Goal: Task Accomplishment & Management: Manage account settings

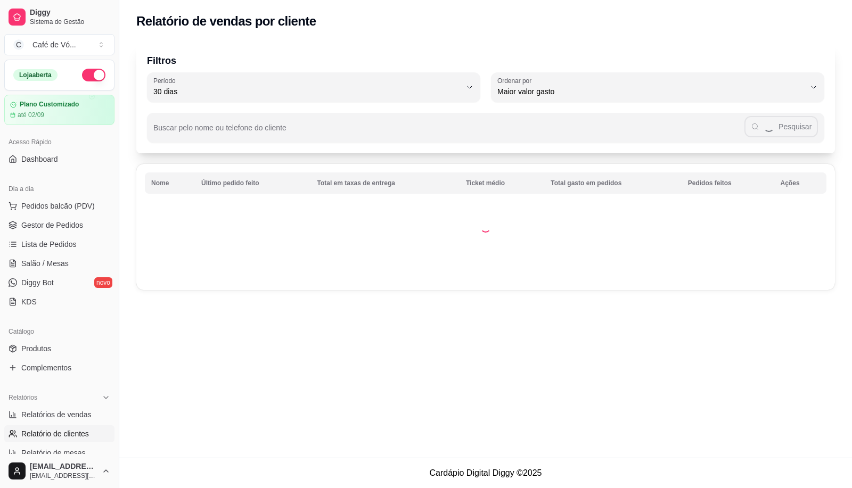
select select "30"
select select "HIGHEST_TOTAL_SPENT_WITH_ORDERS"
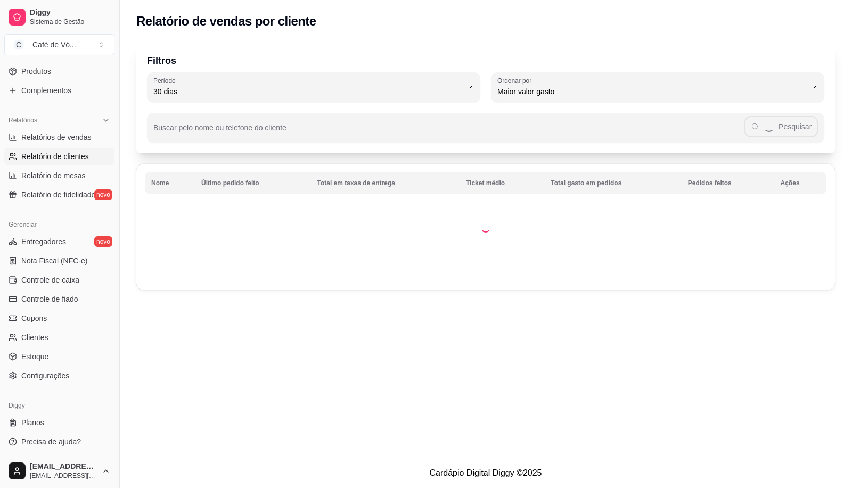
drag, startPoint x: 120, startPoint y: 284, endPoint x: 121, endPoint y: 238, distance: 46.4
click at [121, 238] on button "Toggle Sidebar" at bounding box center [119, 244] width 9 height 488
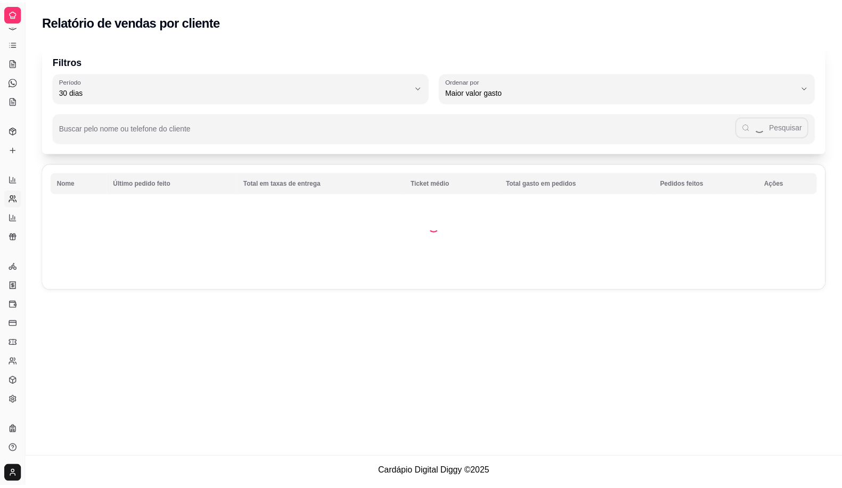
scroll to position [62, 0]
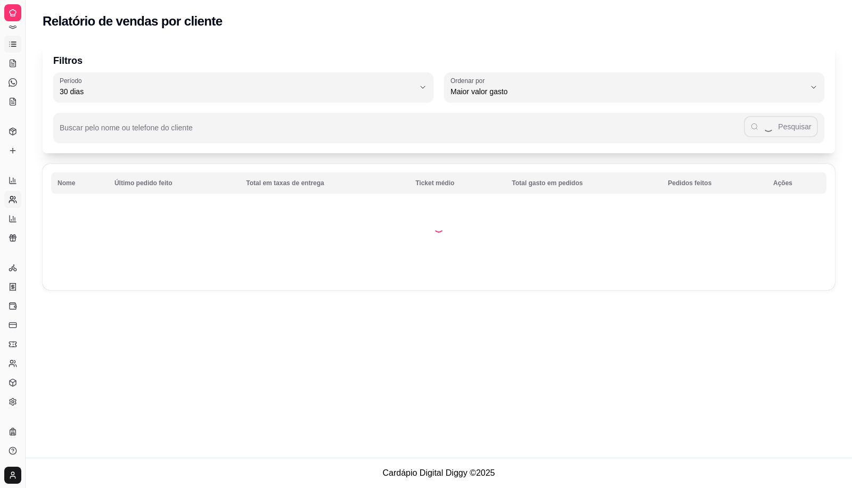
click at [10, 40] on icon at bounding box center [13, 44] width 9 height 9
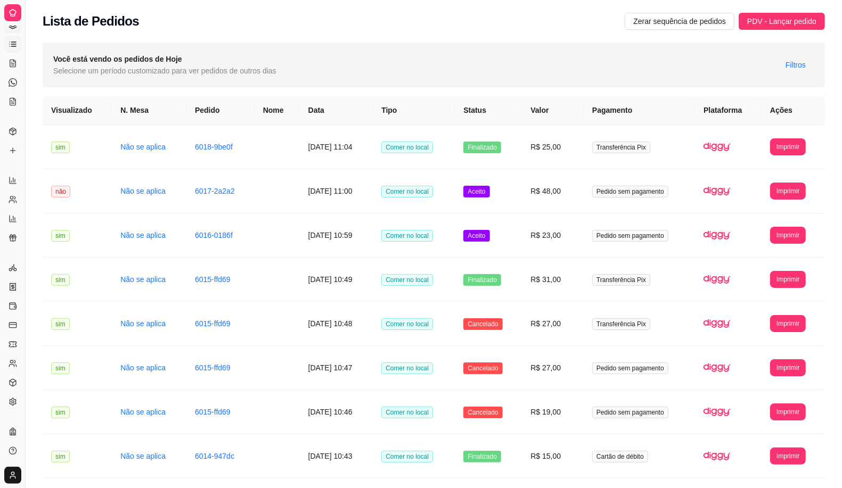
click at [8, 31] on link "Gestor de Pedidos" at bounding box center [12, 25] width 17 height 17
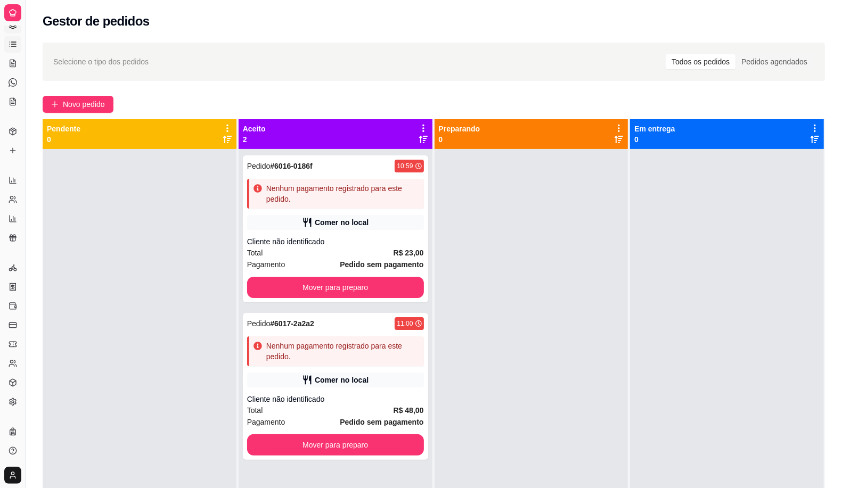
click at [14, 48] on icon at bounding box center [13, 44] width 9 height 9
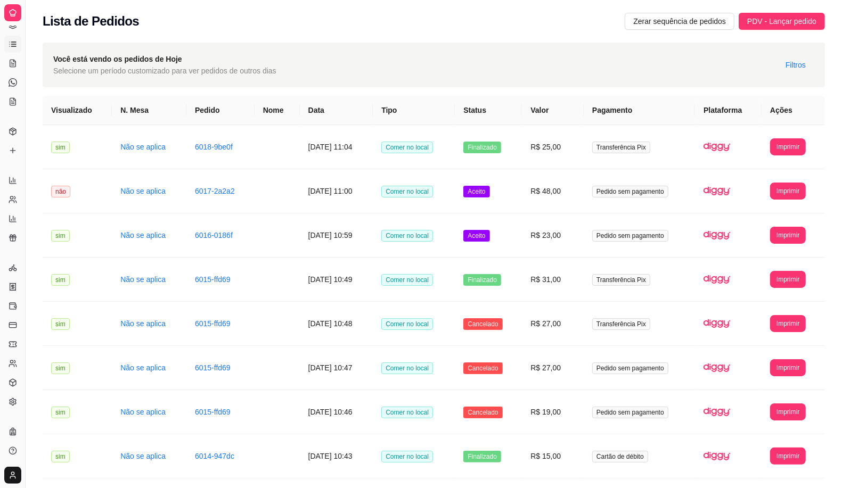
click at [14, 47] on icon at bounding box center [13, 44] width 9 height 9
click at [10, 12] on icon at bounding box center [13, 13] width 6 height 6
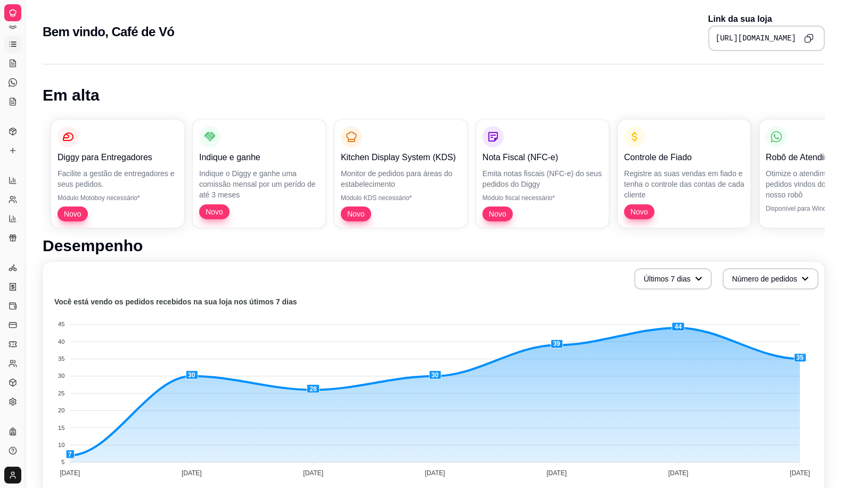
click at [5, 48] on link "Lista de Pedidos" at bounding box center [12, 44] width 17 height 17
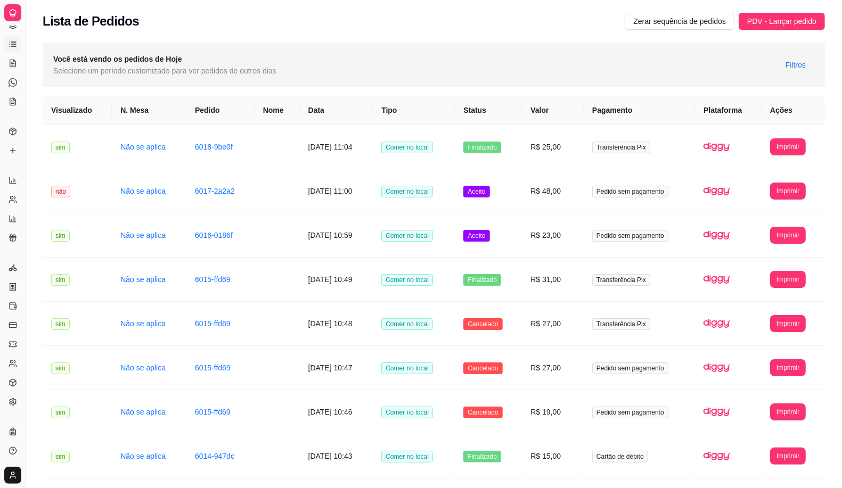
click at [12, 36] on link "Lista de Pedidos" at bounding box center [12, 44] width 17 height 17
click at [14, 28] on icon at bounding box center [13, 25] width 9 height 9
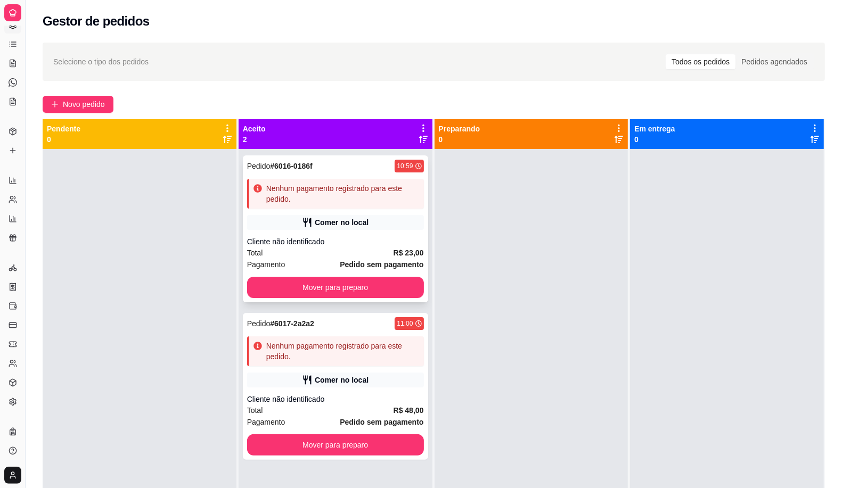
click at [360, 204] on div "Nenhum pagamento registrado para este pedido." at bounding box center [342, 193] width 153 height 21
drag, startPoint x: 441, startPoint y: 413, endPoint x: 434, endPoint y: 409, distance: 8.0
click at [439, 412] on div at bounding box center [532, 393] width 194 height 488
click at [421, 398] on div "Pedido # 6017-2a2a2 11:00 Nenhum pagamento registrado para este pedido. Comer n…" at bounding box center [335, 386] width 185 height 147
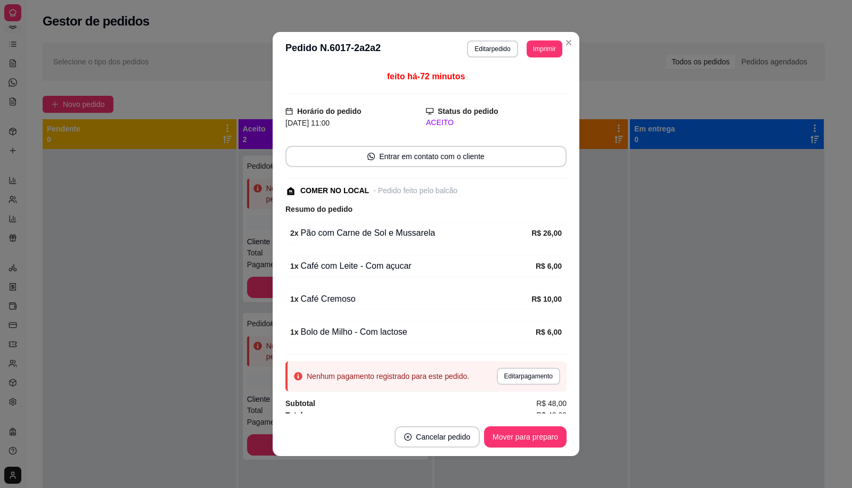
click at [472, 43] on button "Editar pedido" at bounding box center [492, 48] width 51 height 17
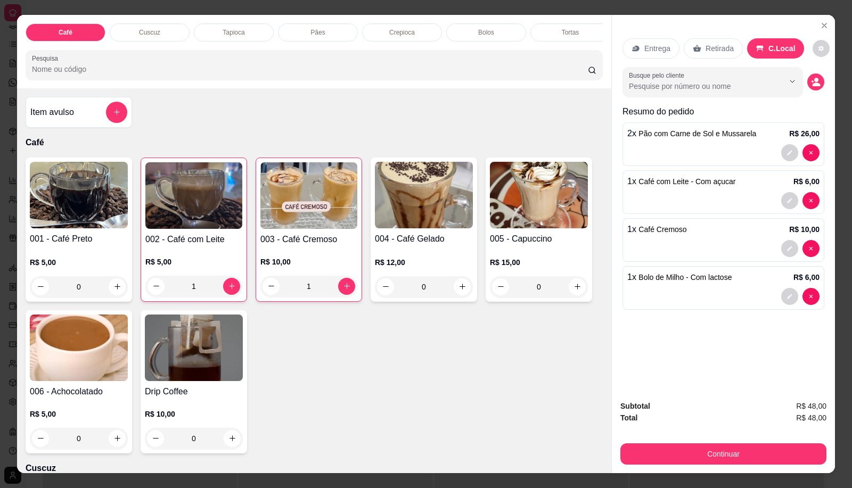
click at [658, 242] on div at bounding box center [724, 248] width 192 height 17
type input "0"
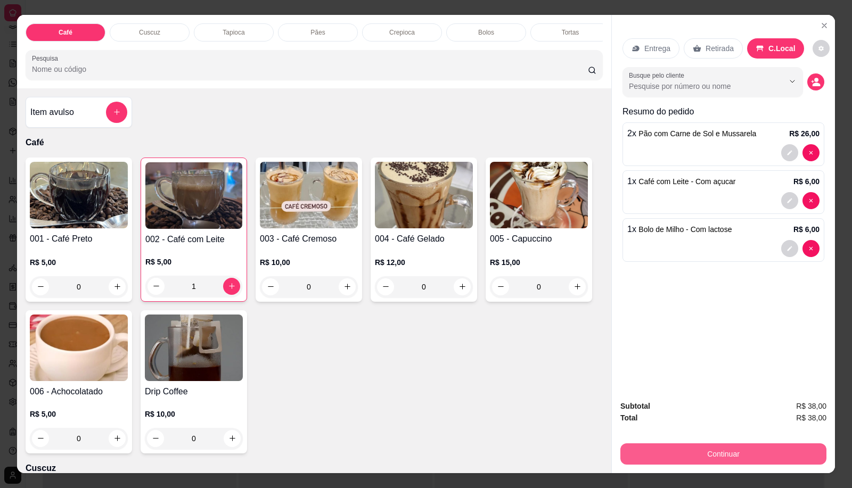
click at [661, 444] on button "Continuar" at bounding box center [724, 454] width 206 height 21
click at [832, 26] on div "Café Cuscuz Tapioca Pães Crepioca Bolos Tortas Salgados Sucos Bebidas Caldos Pr…" at bounding box center [426, 244] width 852 height 488
click at [820, 21] on icon "Close" at bounding box center [824, 25] width 9 height 9
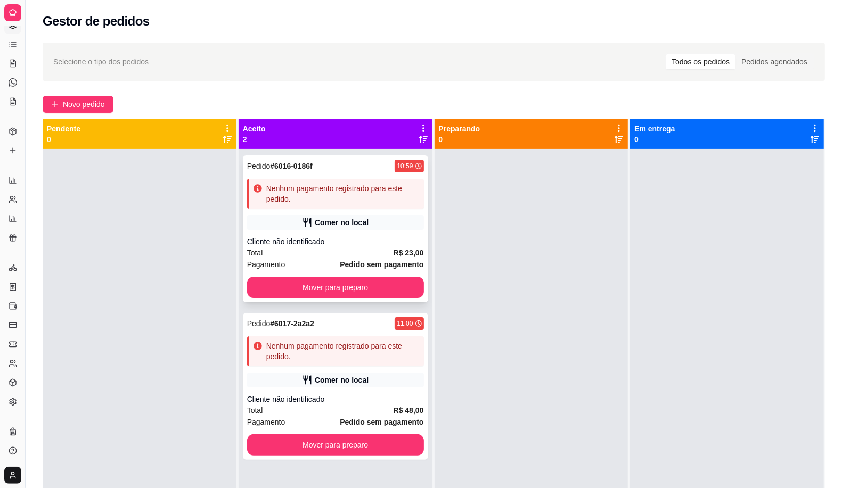
click at [371, 234] on div "Pedido # 6016-0186f 10:59 Nenhum pagamento registrado para este pedido. Comer n…" at bounding box center [335, 229] width 185 height 147
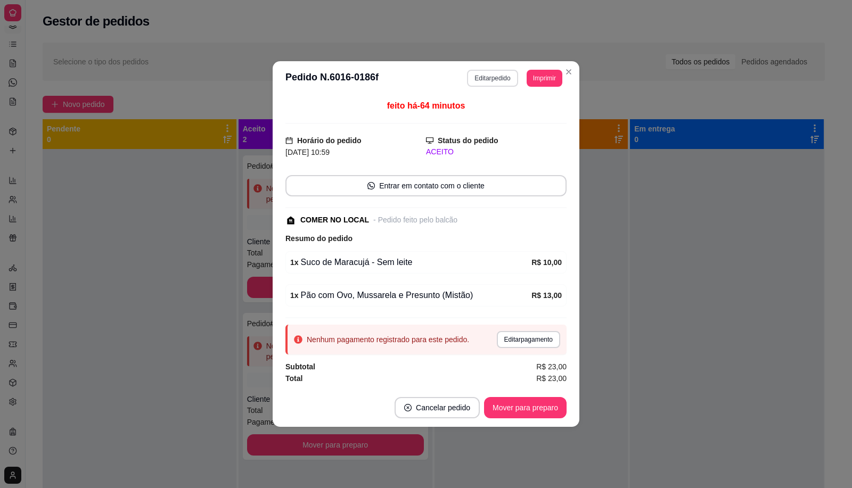
click at [508, 74] on button "Editar pedido" at bounding box center [492, 78] width 51 height 17
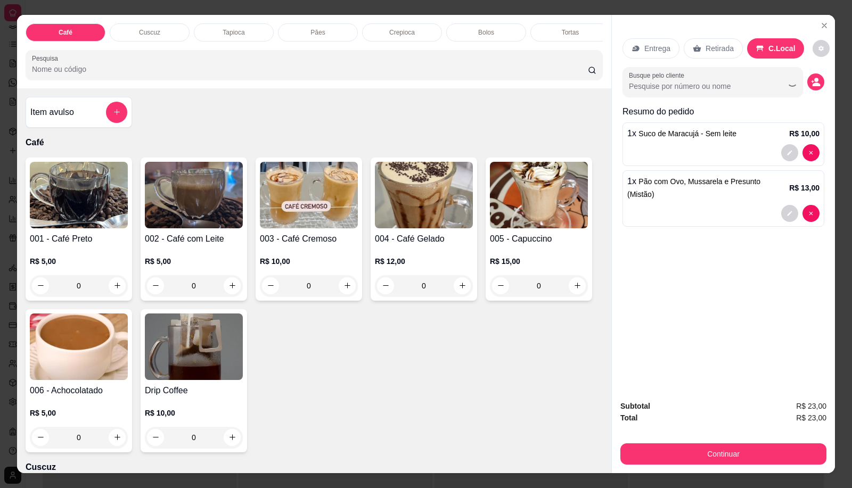
click at [683, 441] on div "Continuar" at bounding box center [724, 453] width 206 height 24
click at [666, 441] on div "Continuar" at bounding box center [724, 453] width 206 height 24
click at [666, 444] on button "Continuar" at bounding box center [724, 454] width 200 height 21
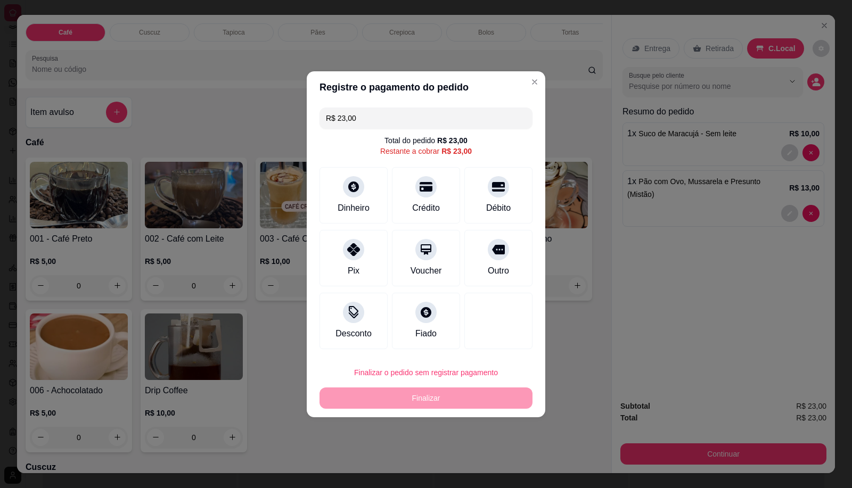
click at [476, 192] on div "Débito" at bounding box center [499, 195] width 68 height 56
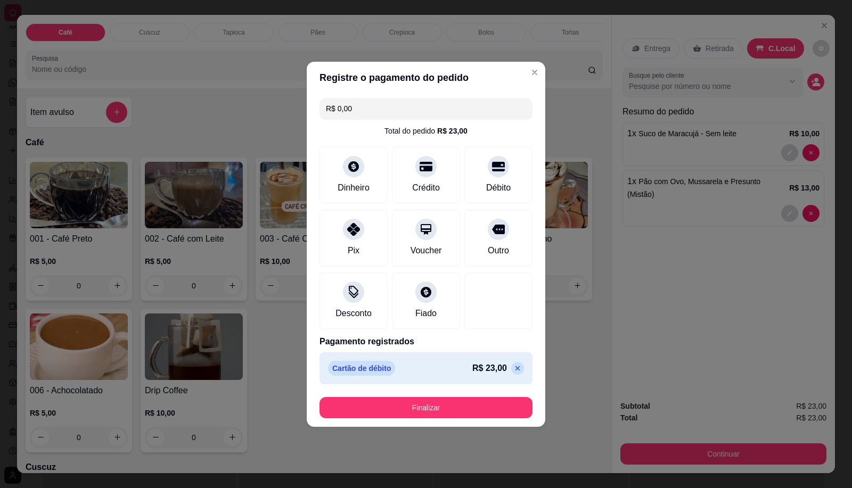
type input "R$ 0,00"
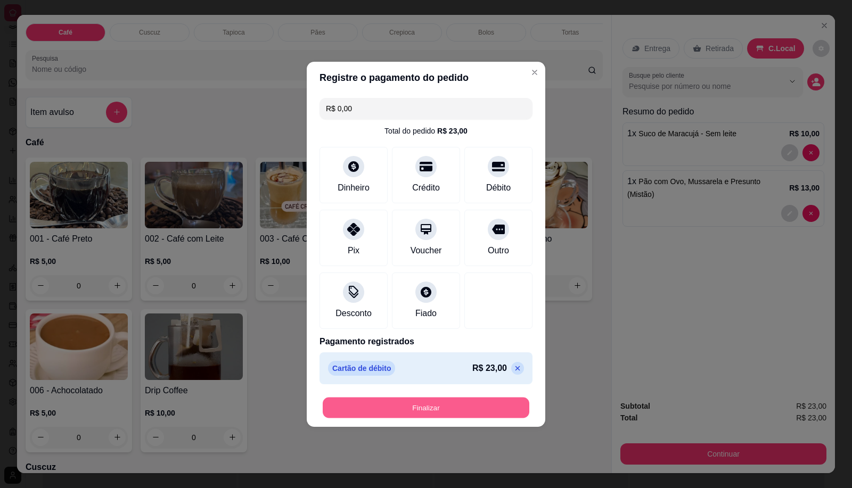
click at [467, 409] on button "Finalizar" at bounding box center [426, 407] width 207 height 21
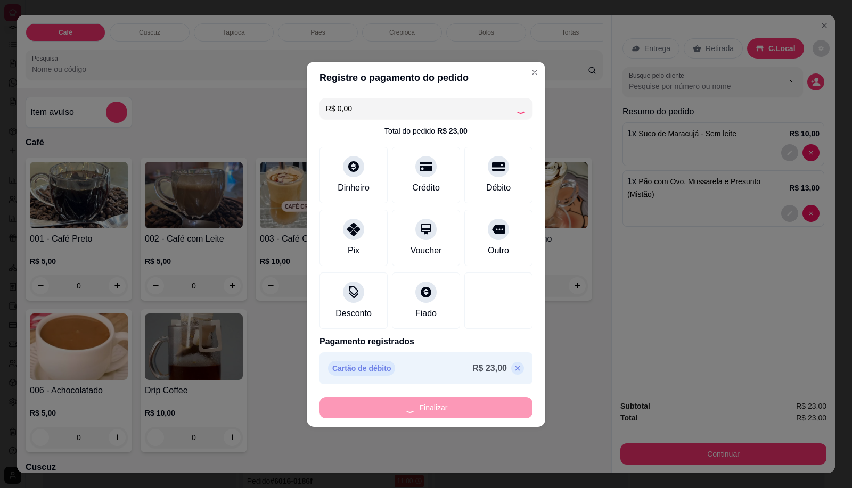
type input "0"
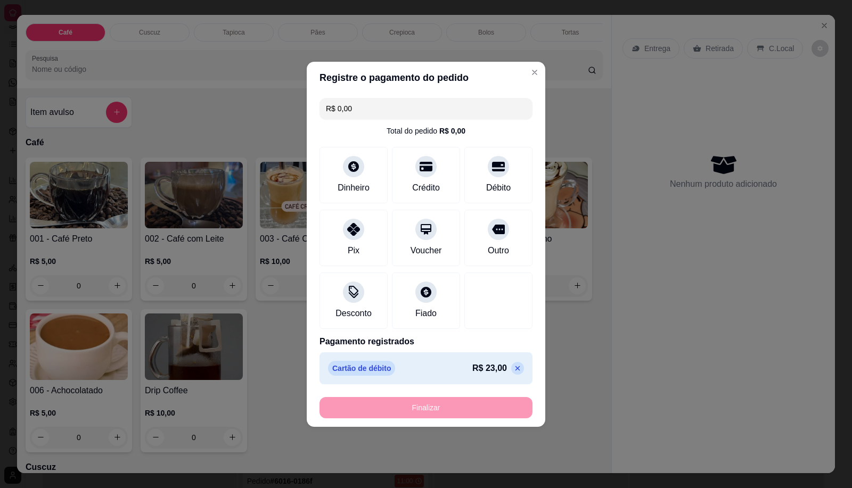
type input "-R$ 23,00"
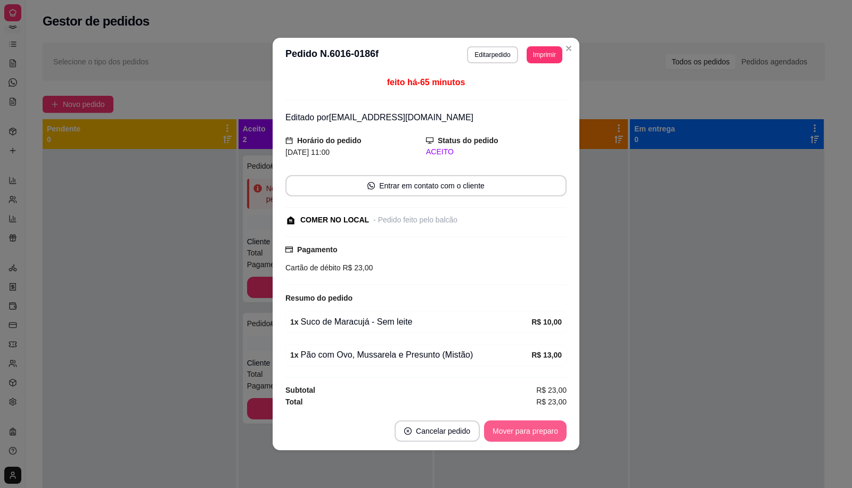
click at [507, 440] on button "Mover para preparo" at bounding box center [525, 431] width 83 height 21
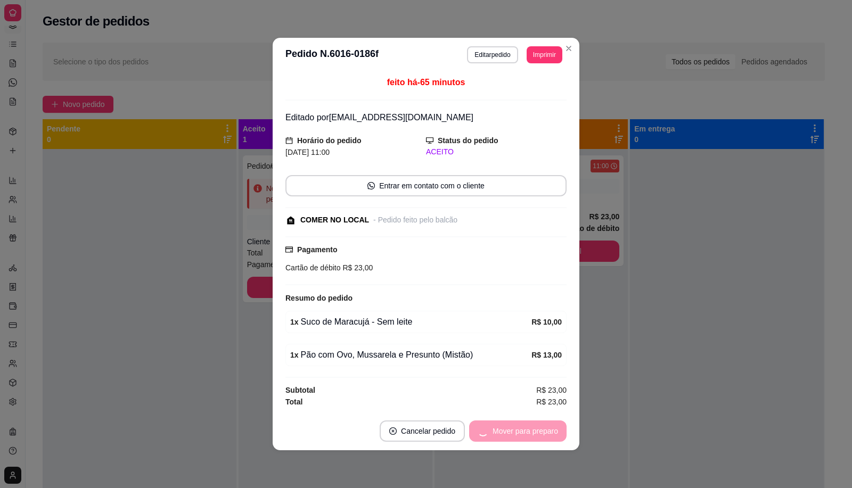
click at [507, 438] on div "Mover para preparo" at bounding box center [517, 431] width 97 height 21
click at [507, 438] on div "Mover para retirada disponível" at bounding box center [500, 431] width 133 height 21
click at [507, 437] on div "Mover para retirada disponível" at bounding box center [500, 431] width 133 height 21
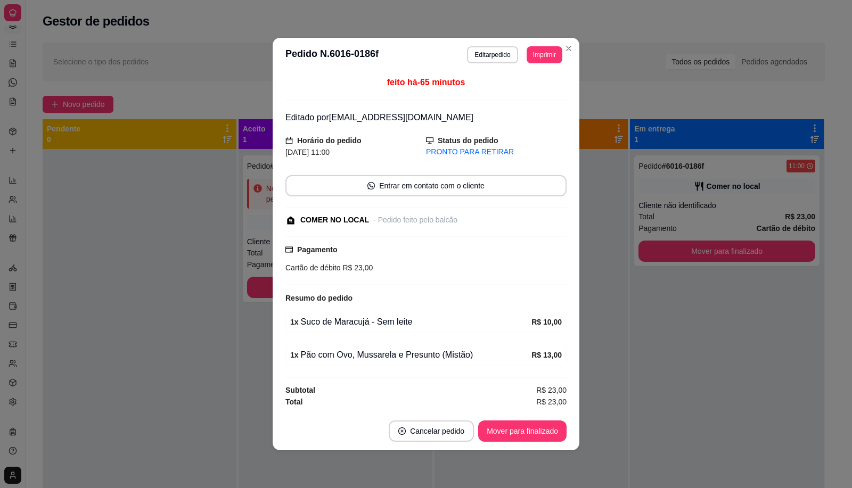
click at [507, 435] on button "Mover para finalizado" at bounding box center [522, 431] width 88 height 21
click at [507, 433] on div "Mover para finalizado" at bounding box center [514, 431] width 103 height 21
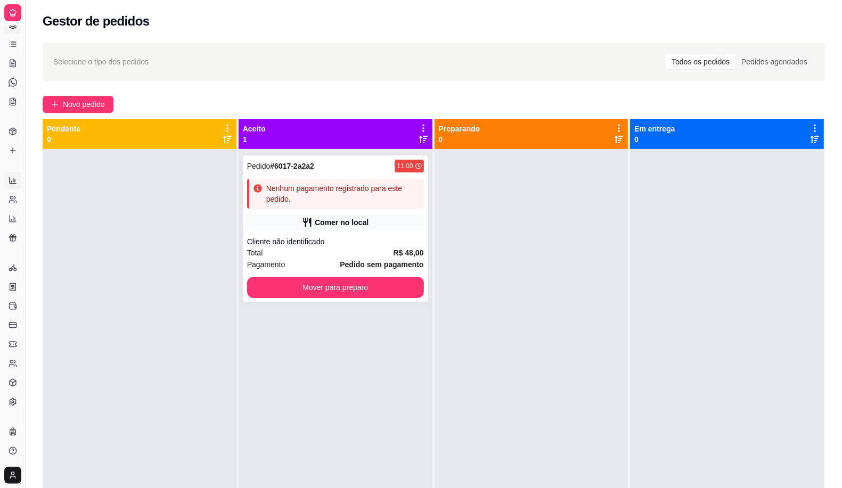
click at [10, 184] on link "Relatórios de vendas" at bounding box center [12, 180] width 17 height 17
select select "ALL"
select select "0"
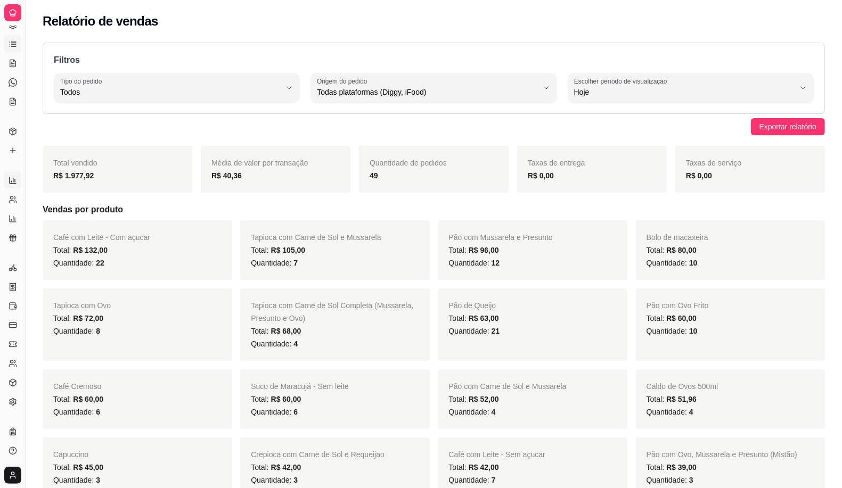
click at [9, 44] on icon at bounding box center [13, 44] width 9 height 9
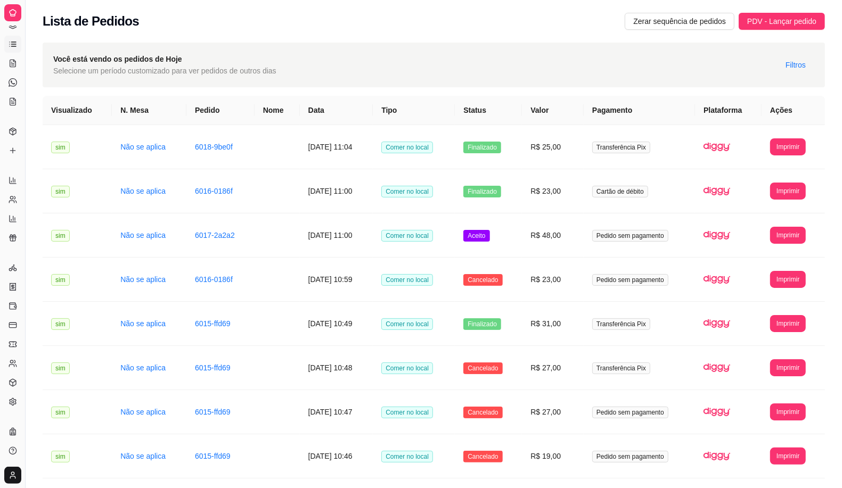
click at [12, 46] on icon at bounding box center [13, 44] width 9 height 9
click at [13, 33] on ul "Pedidos balcão (PDV) Gestor de Pedidos Lista de Pedidos Salão / Mesas Diggy Bot…" at bounding box center [12, 53] width 17 height 113
click at [13, 30] on link "Gestor de Pedidos" at bounding box center [12, 25] width 17 height 17
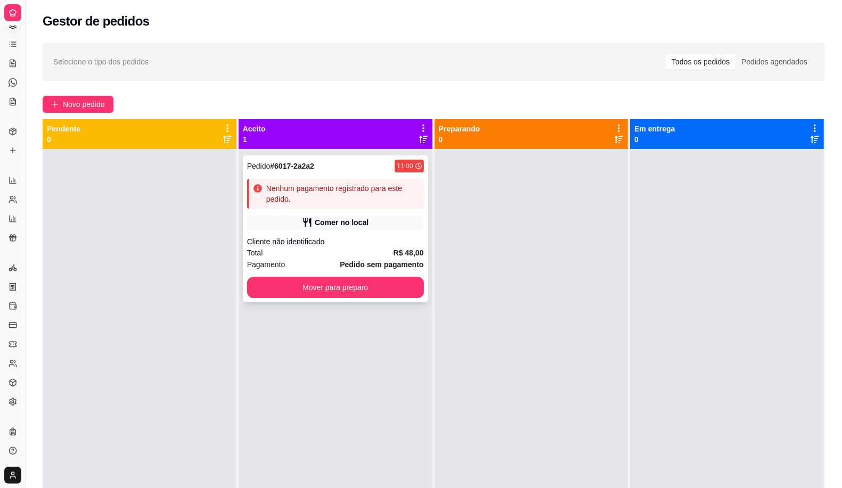
click at [349, 209] on div "Pedido # 6017-2a2a2 11:00 Nenhum pagamento registrado para este pedido. Comer n…" at bounding box center [335, 229] width 185 height 147
click at [2, 185] on div "Relatórios Relatórios de vendas Relatório de clientes Relatório de mesas Relató…" at bounding box center [12, 209] width 25 height 83
click at [4, 184] on link "Relatórios de vendas" at bounding box center [12, 180] width 17 height 17
click at [10, 180] on icon at bounding box center [13, 180] width 6 height 6
select select "ALL"
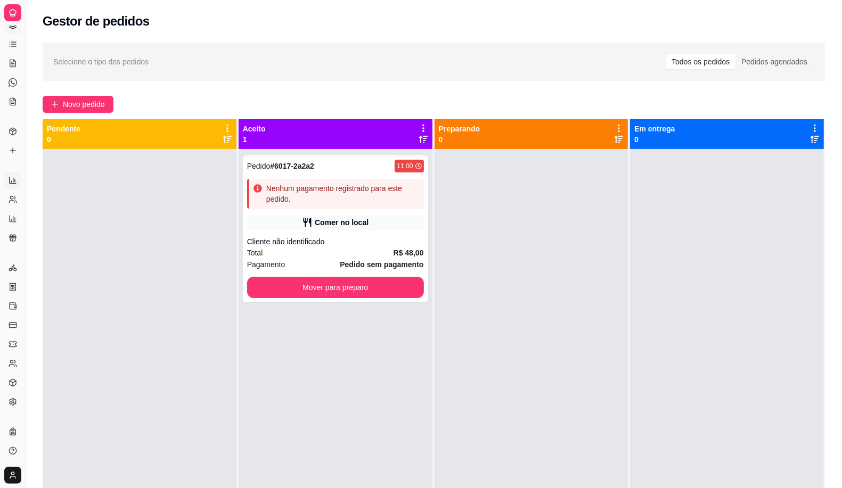
select select "ALL"
select select "0"
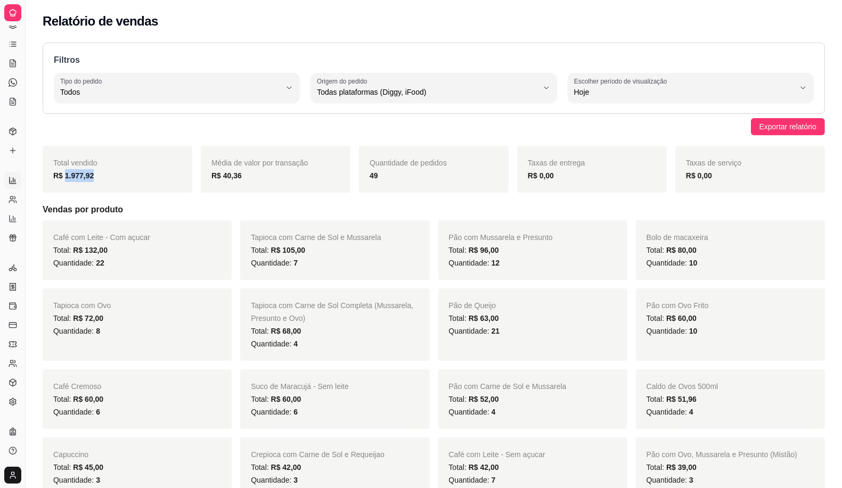
drag, startPoint x: 64, startPoint y: 176, endPoint x: 97, endPoint y: 190, distance: 36.1
click at [97, 190] on div "Total vendido R$ 1.977,92" at bounding box center [118, 169] width 150 height 47
drag, startPoint x: 99, startPoint y: 190, endPoint x: 112, endPoint y: 172, distance: 22.2
click at [100, 190] on div "Total vendido R$ 1.977,92" at bounding box center [118, 169] width 150 height 47
click at [6, 40] on link "Lista de Pedidos" at bounding box center [12, 44] width 17 height 17
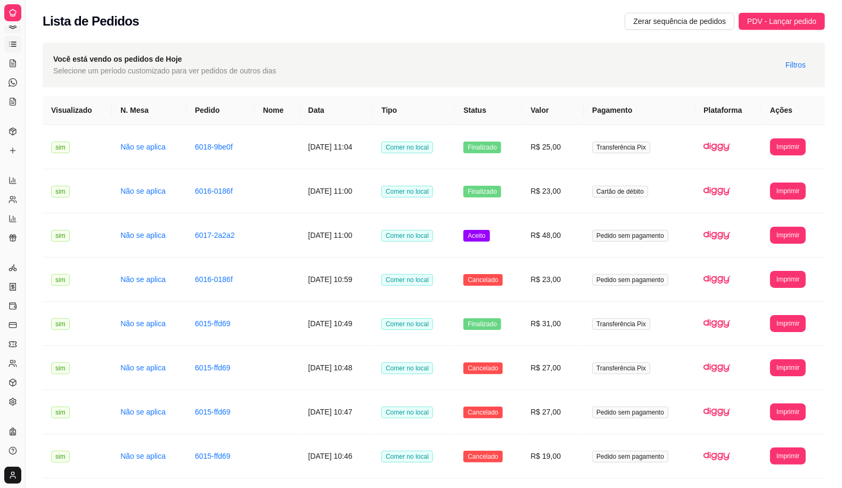
click at [10, 31] on link "Gestor de Pedidos" at bounding box center [12, 25] width 17 height 17
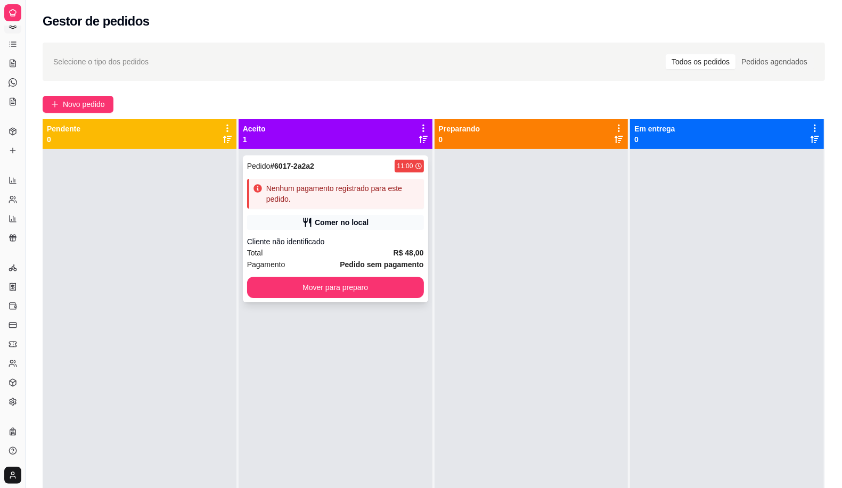
click at [370, 169] on div "Pedido # 6017-2a2a2 11:00" at bounding box center [335, 166] width 177 height 13
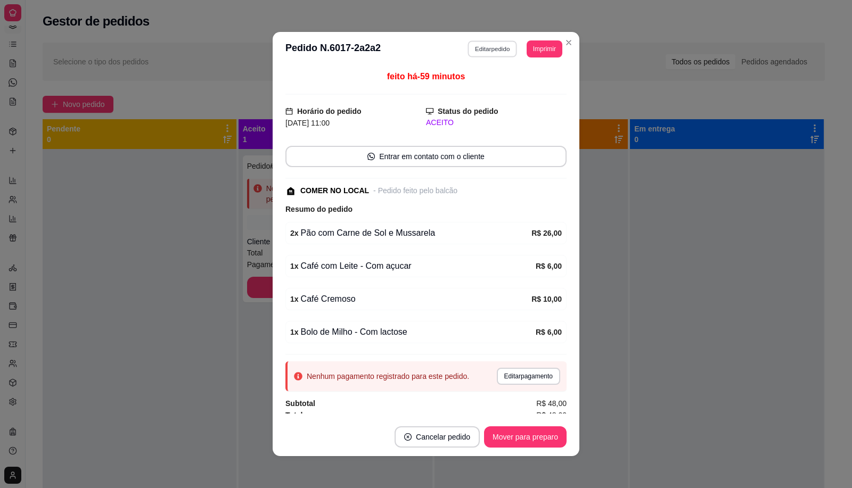
click at [489, 56] on button "Editar pedido" at bounding box center [493, 48] width 50 height 17
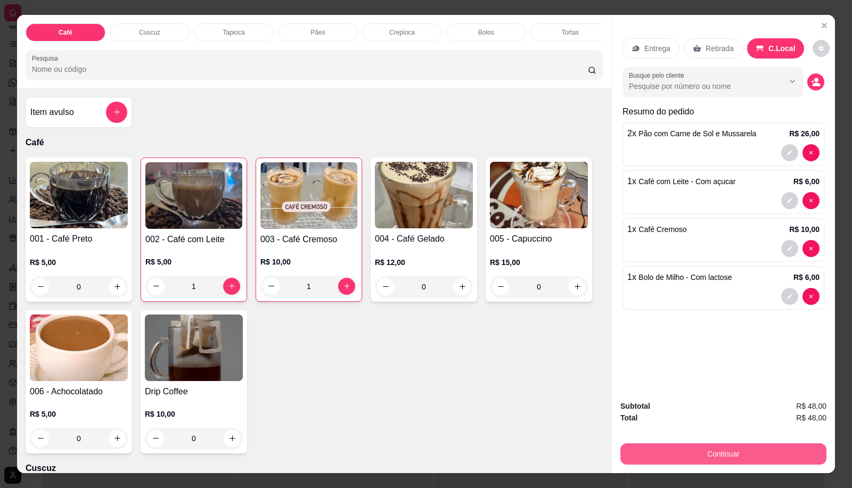
click at [720, 449] on button "Continuar" at bounding box center [724, 454] width 206 height 21
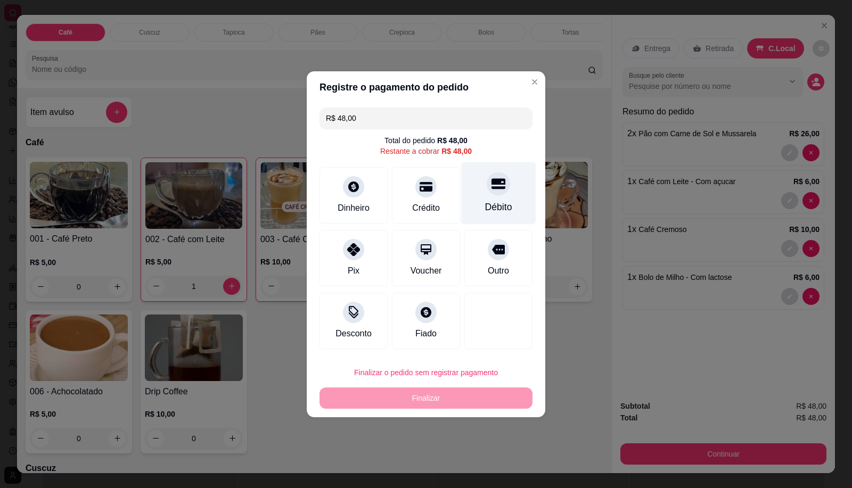
click at [492, 185] on icon at bounding box center [499, 184] width 14 height 14
type input "R$ 0,00"
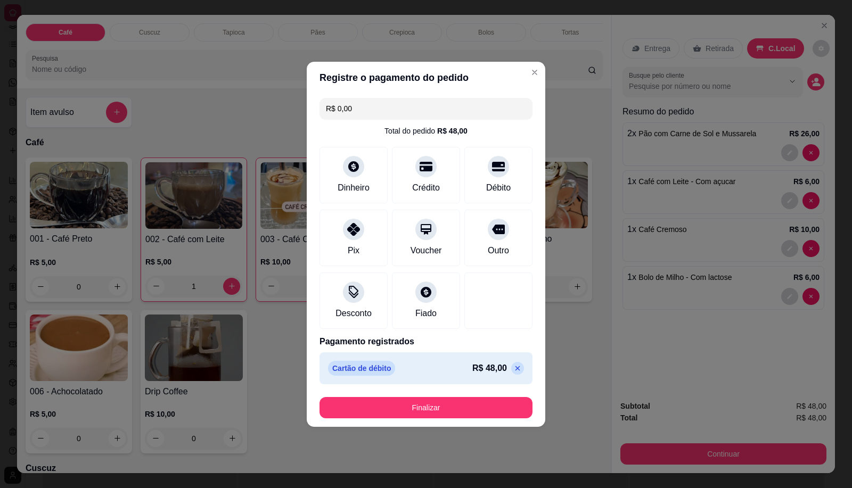
click at [499, 397] on button "Finalizar" at bounding box center [426, 407] width 213 height 21
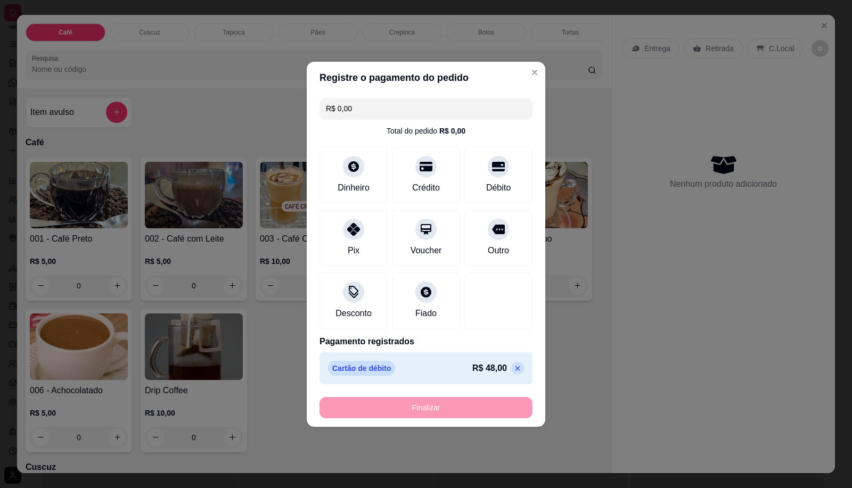
type input "0"
type input "-R$ 48,00"
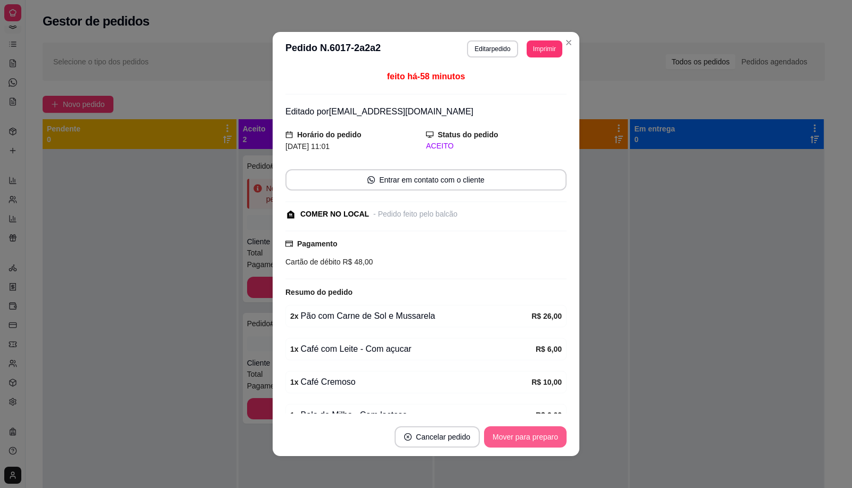
click at [547, 435] on button "Mover para preparo" at bounding box center [525, 437] width 83 height 21
click at [547, 433] on div "Mover para preparo" at bounding box center [525, 437] width 83 height 21
click at [547, 433] on div "Mover para preparo" at bounding box center [517, 437] width 97 height 21
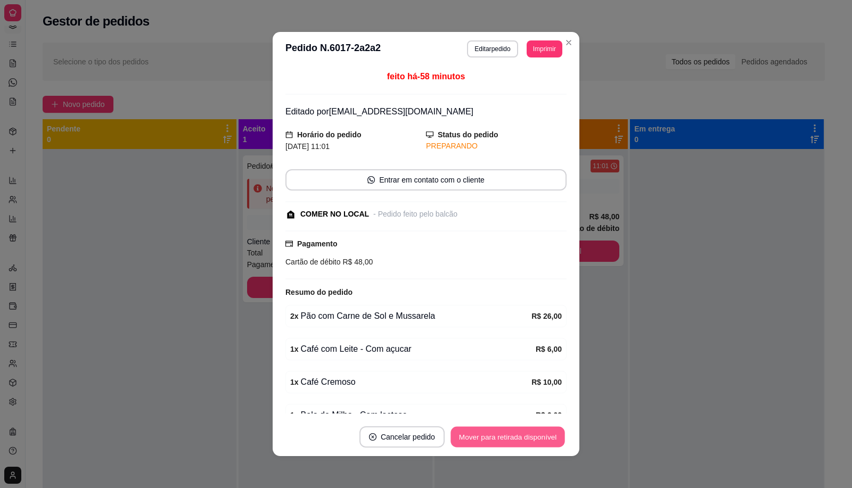
click at [547, 433] on button "Mover para retirada disponível" at bounding box center [508, 437] width 114 height 21
click at [547, 433] on div "Mover para retirada disponível" at bounding box center [500, 437] width 133 height 21
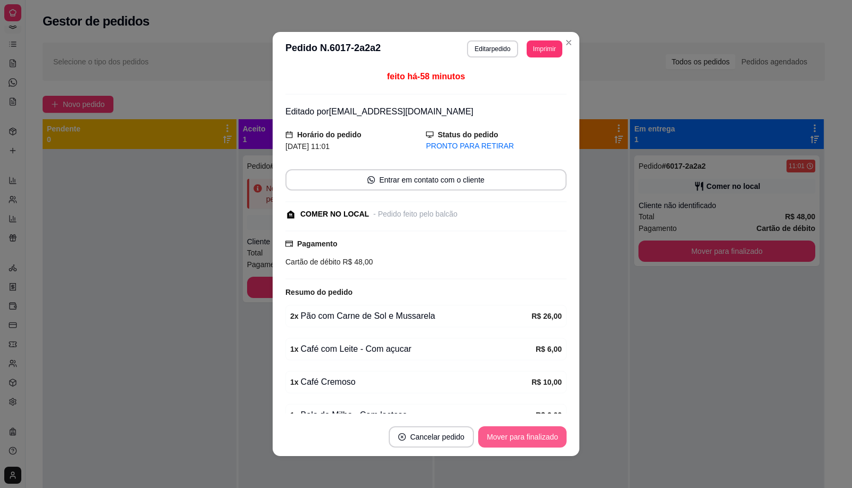
click at [543, 432] on button "Mover para finalizado" at bounding box center [522, 437] width 88 height 21
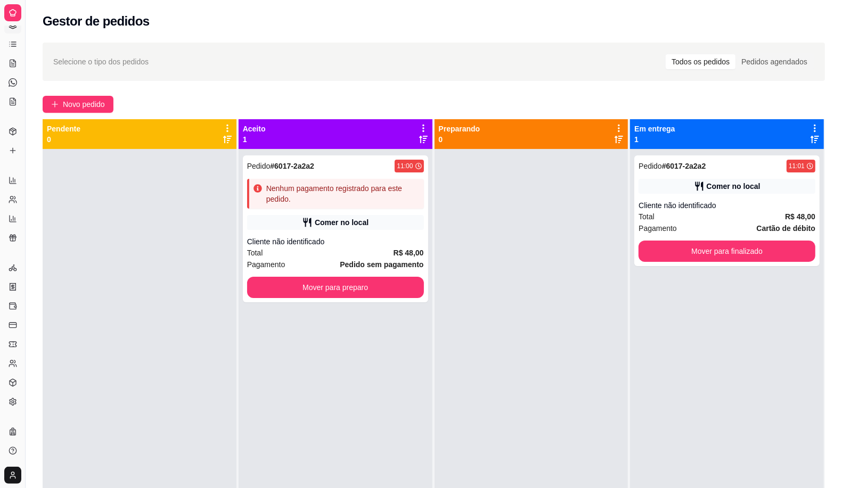
drag, startPoint x: 661, startPoint y: 202, endPoint x: 662, endPoint y: 196, distance: 6.5
click at [662, 200] on div "Pedido # 6017-2a2a2 11:01 Comer no local Cliente não identificado Total R$ 48,0…" at bounding box center [727, 393] width 194 height 488
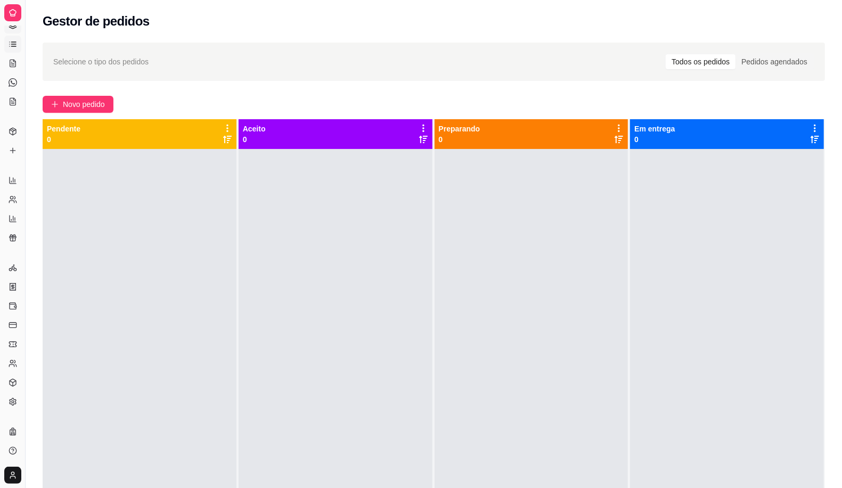
click at [10, 53] on ul "Pedidos balcão (PDV) Gestor de Pedidos Lista de Pedidos Salão / Mesas Diggy Bot…" at bounding box center [12, 53] width 17 height 113
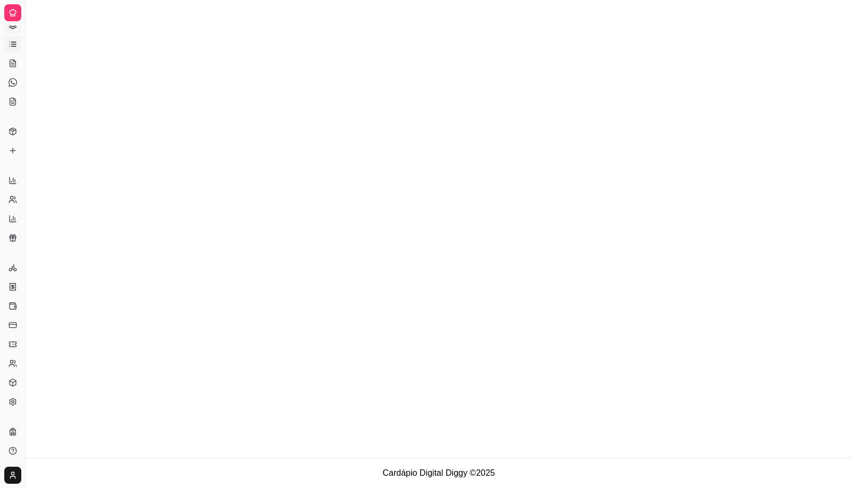
click at [9, 46] on icon at bounding box center [13, 44] width 9 height 9
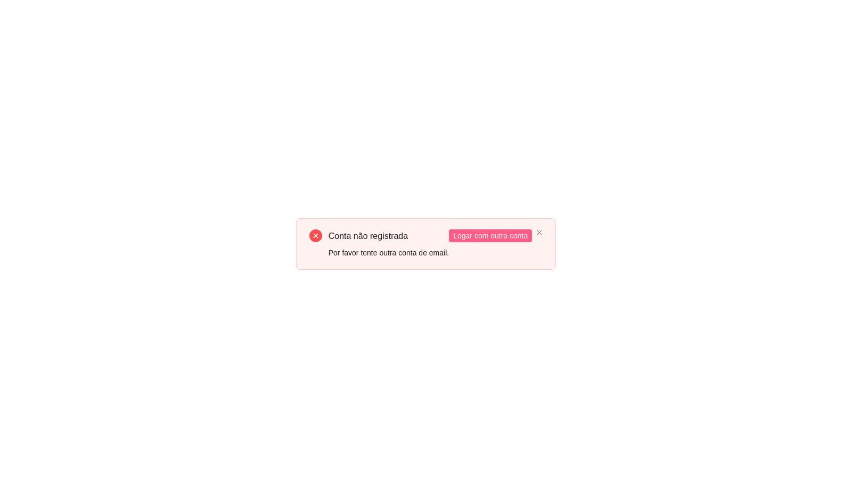
click at [478, 238] on span "Logar com outra conta" at bounding box center [490, 236] width 75 height 12
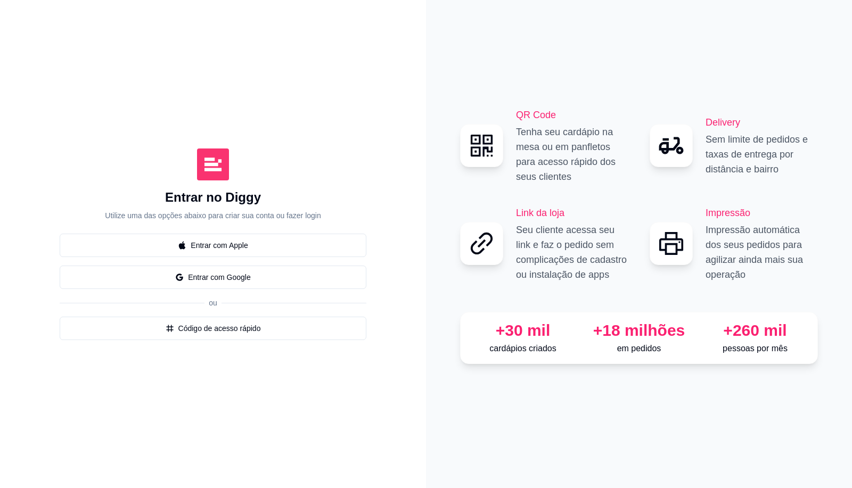
click at [258, 274] on button "Entrar com Google" at bounding box center [213, 277] width 307 height 23
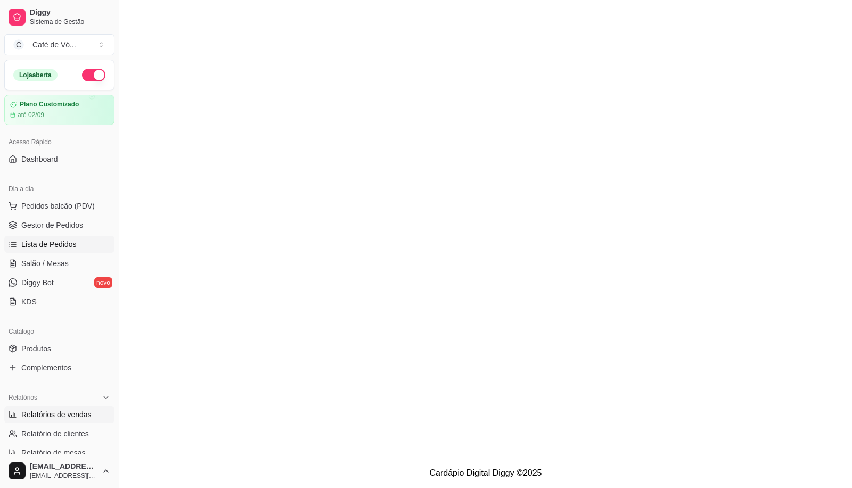
click at [79, 421] on link "Relatórios de vendas" at bounding box center [59, 414] width 110 height 17
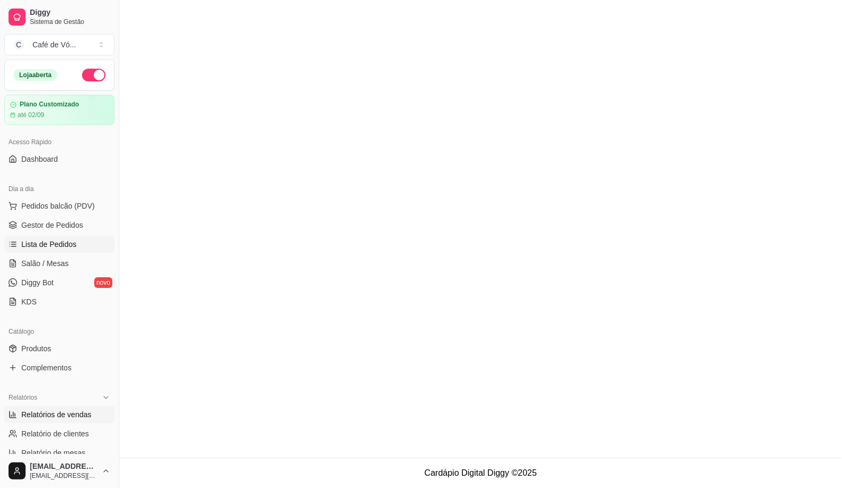
select select "ALL"
select select "0"
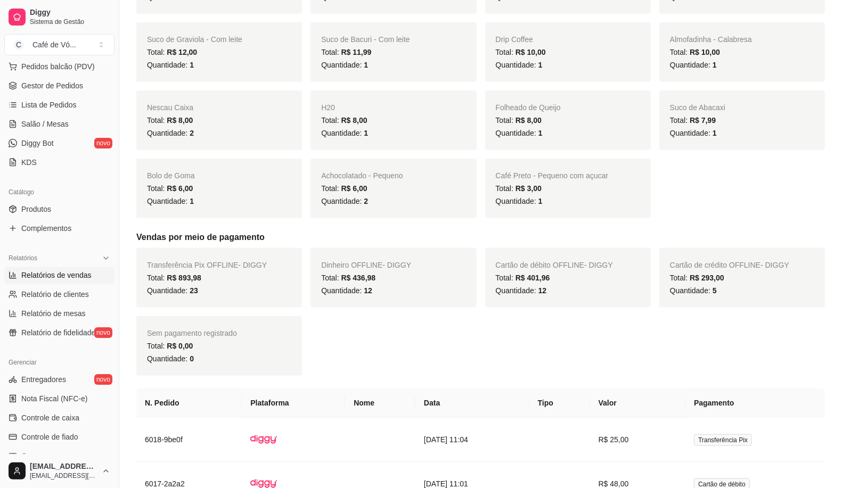
scroll to position [182, 0]
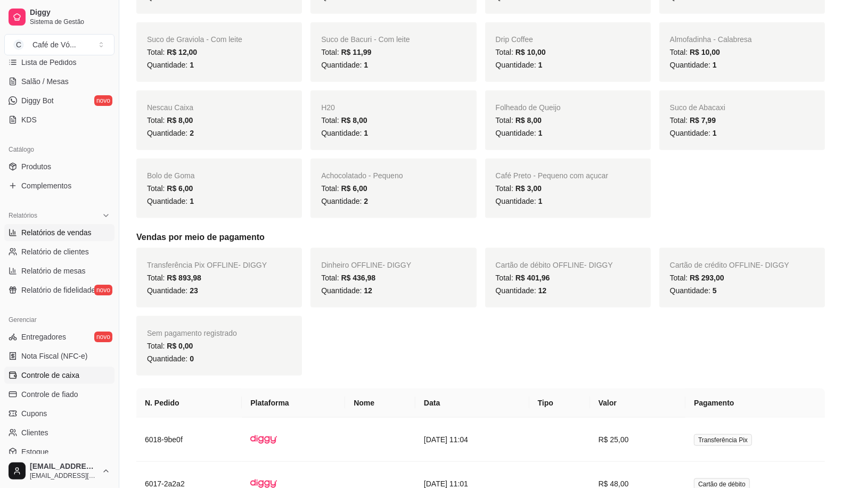
click at [71, 377] on span "Controle de caixa" at bounding box center [50, 375] width 58 height 11
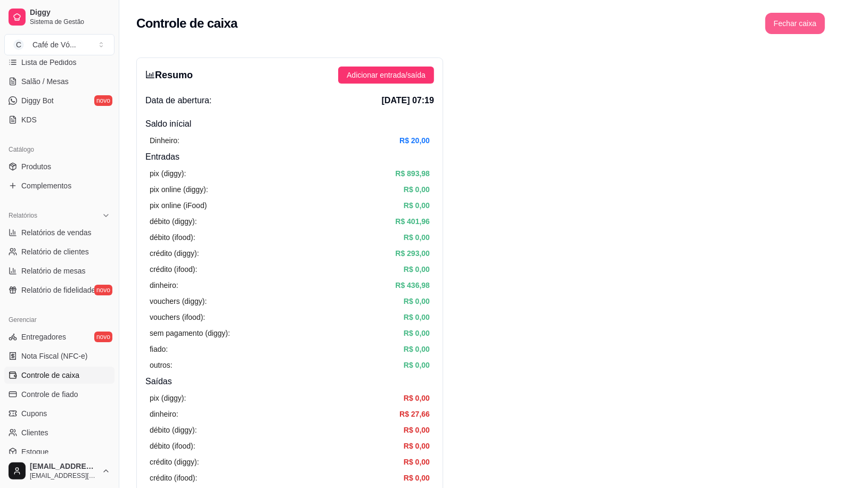
click at [794, 25] on button "Fechar caixa" at bounding box center [795, 23] width 60 height 21
click at [824, 89] on span "Sim" at bounding box center [825, 95] width 13 height 12
